Goal: Information Seeking & Learning: Learn about a topic

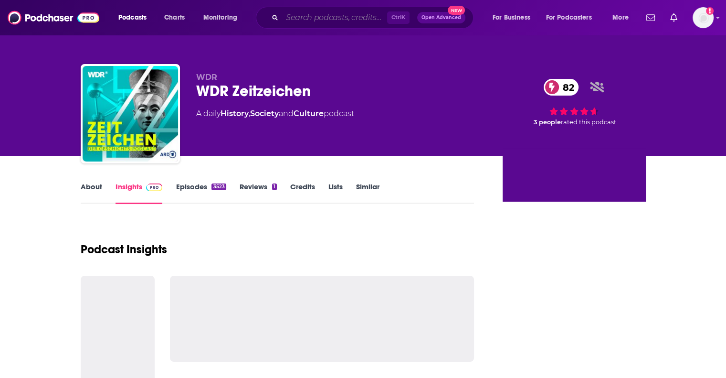
click at [366, 21] on input "Search podcasts, credits, & more..." at bounding box center [334, 17] width 105 height 15
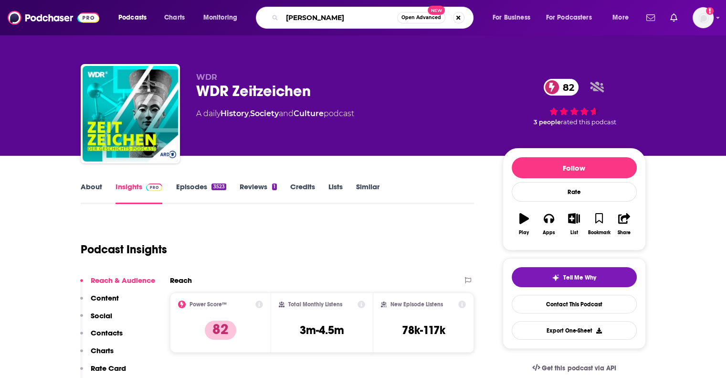
type input "[PERSON_NAME]"
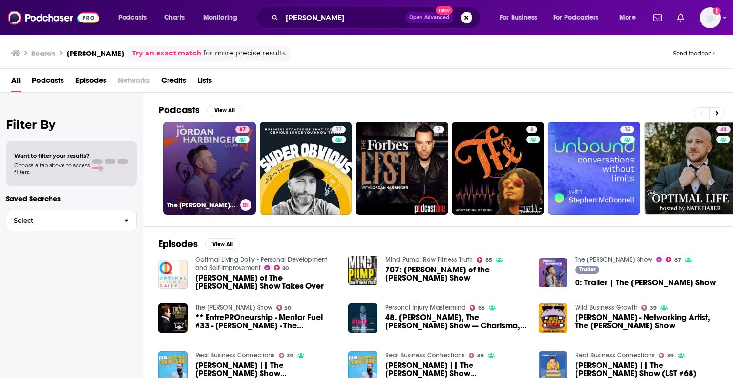
click at [205, 142] on link "87 The [PERSON_NAME] Show" at bounding box center [209, 168] width 93 height 93
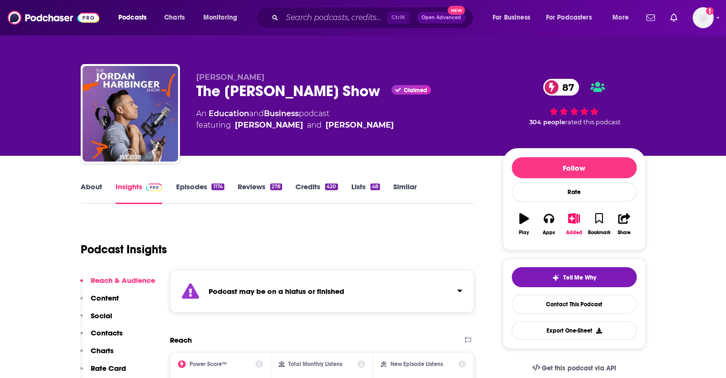
click at [139, 188] on link "Insights" at bounding box center [138, 193] width 47 height 22
click at [191, 184] on link "Episodes 1174" at bounding box center [200, 193] width 48 height 22
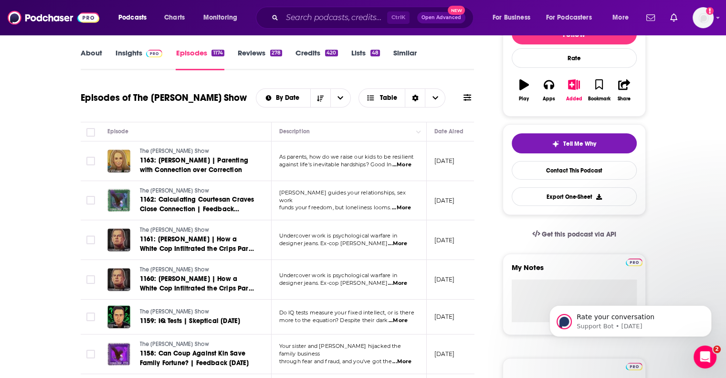
scroll to position [155, 0]
